Goal: Navigation & Orientation: Go to known website

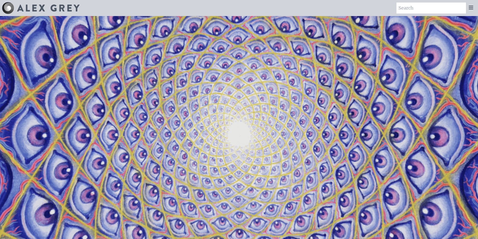
drag, startPoint x: 31, startPoint y: 17, endPoint x: 31, endPoint y: 13, distance: 3.8
click at [31, 17] on video "Your browser does not support the video tag." at bounding box center [239, 135] width 502 height 282
click at [32, 6] on img at bounding box center [48, 8] width 62 height 7
click at [288, 149] on video "Your browser does not support the video tag." at bounding box center [239, 135] width 502 height 282
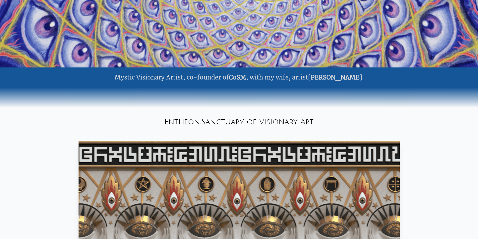
scroll to position [115, 0]
